Goal: Navigation & Orientation: Find specific page/section

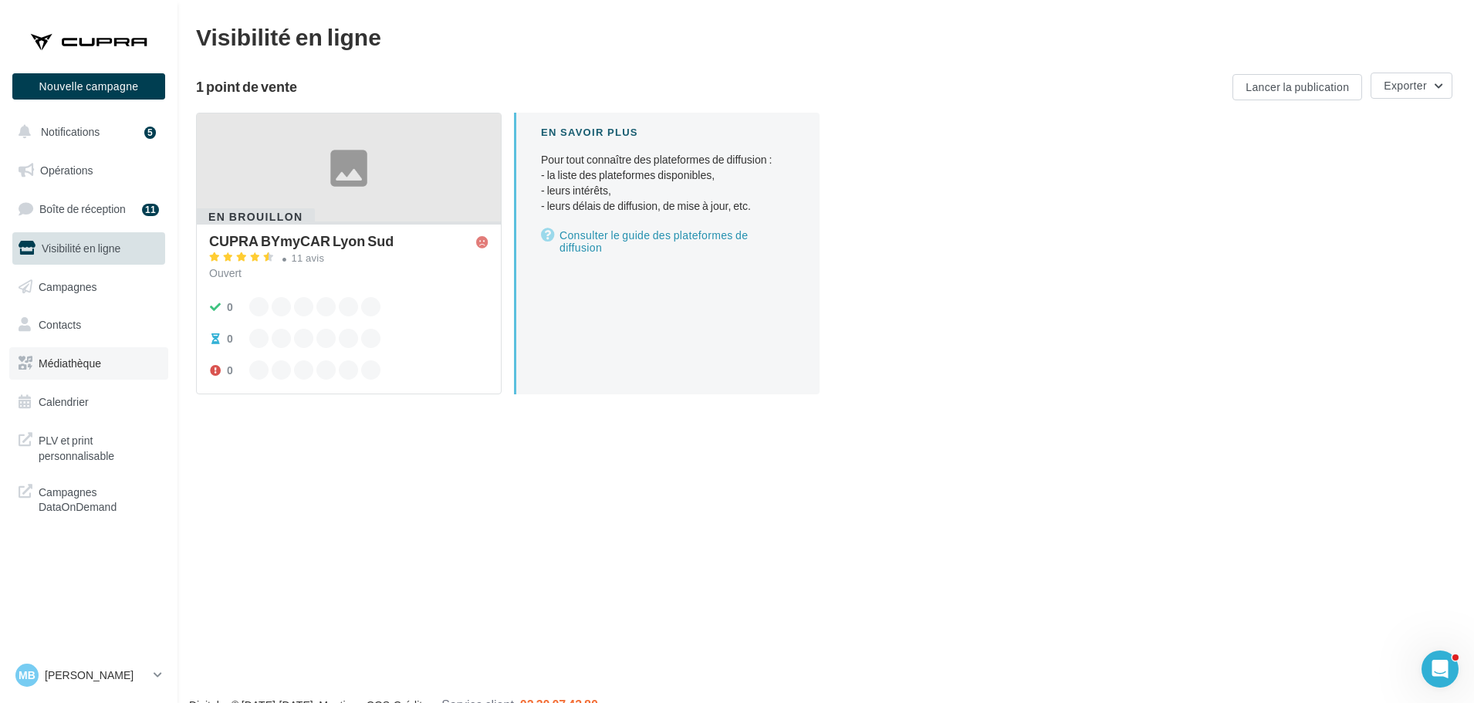
click at [58, 375] on link "Médiathèque" at bounding box center [88, 363] width 159 height 32
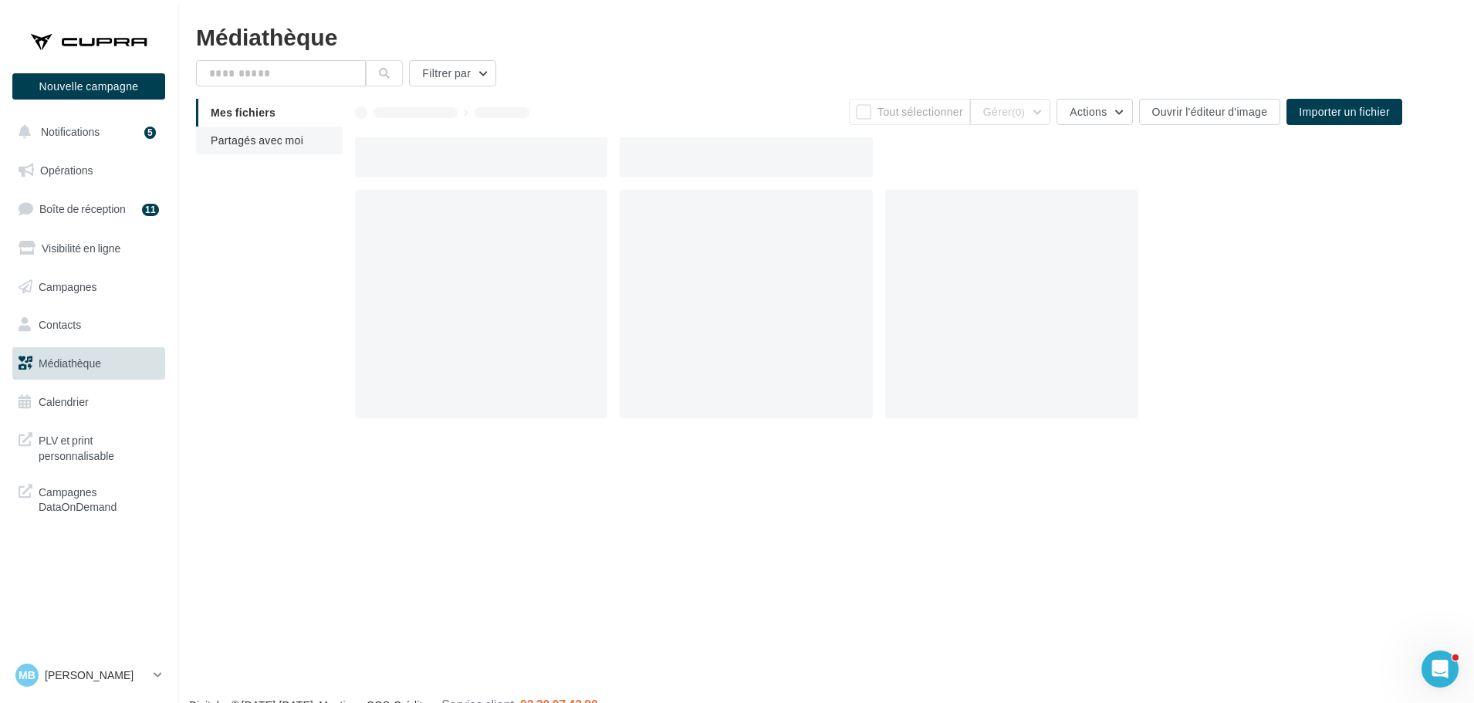
click at [263, 133] on span "Partagés avec moi" at bounding box center [257, 139] width 93 height 13
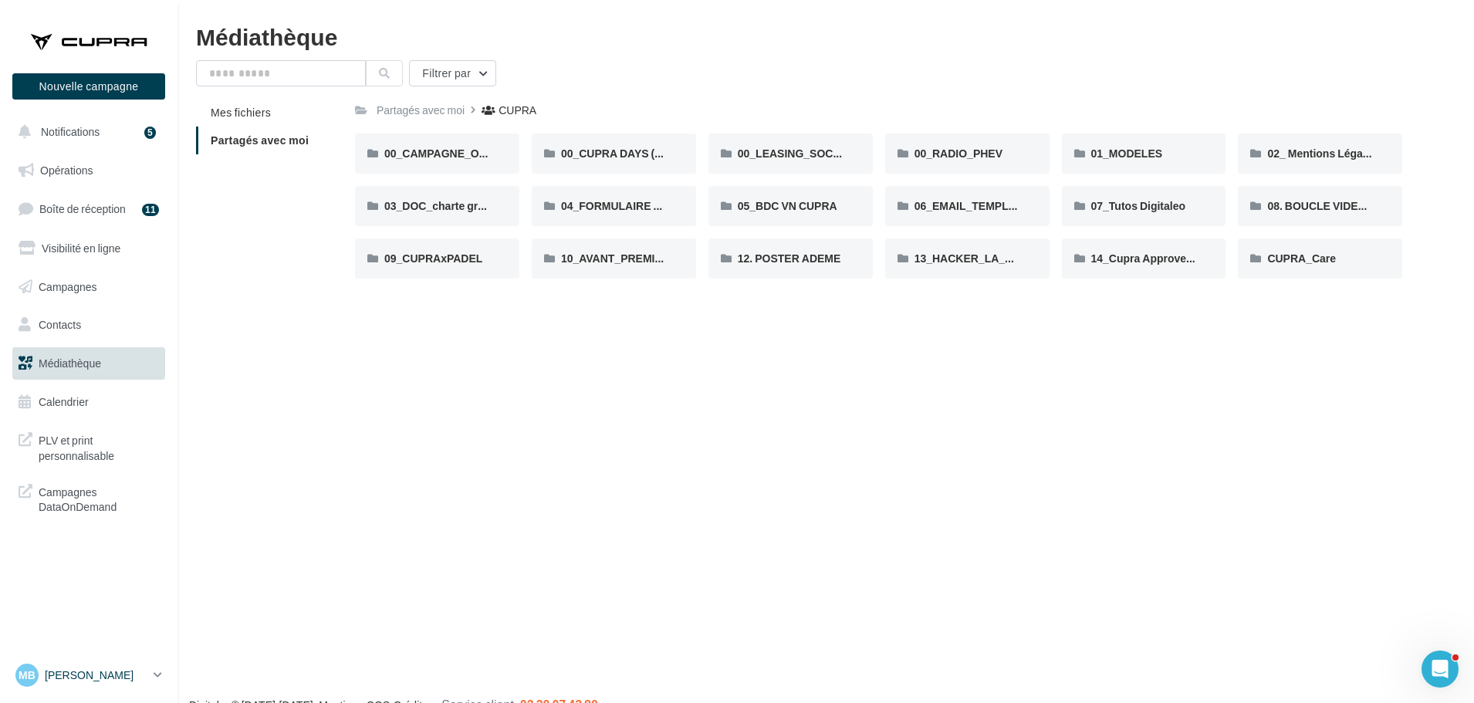
click at [147, 679] on p "[PERSON_NAME]" at bounding box center [96, 674] width 103 height 15
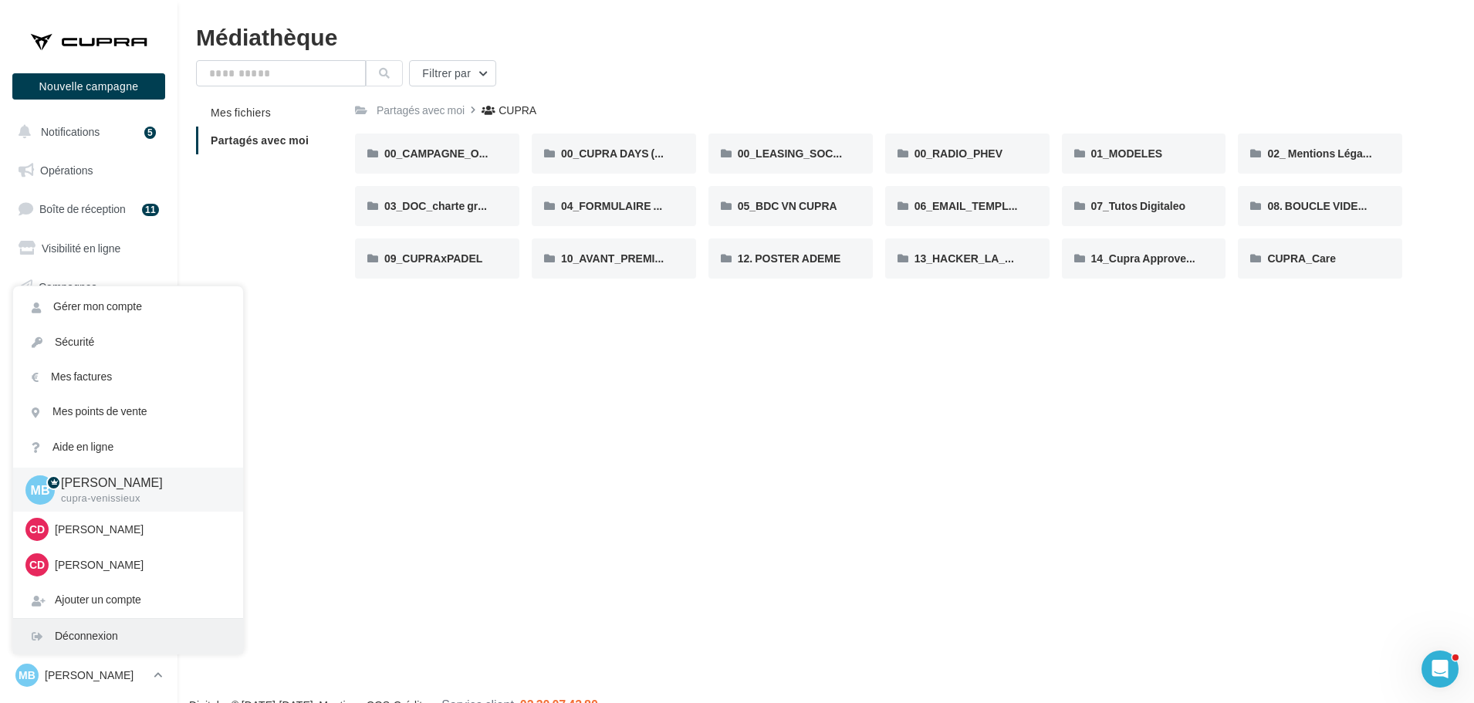
click at [112, 636] on div "Déconnexion" at bounding box center [128, 636] width 230 height 35
